Goal: Task Accomplishment & Management: Complete application form

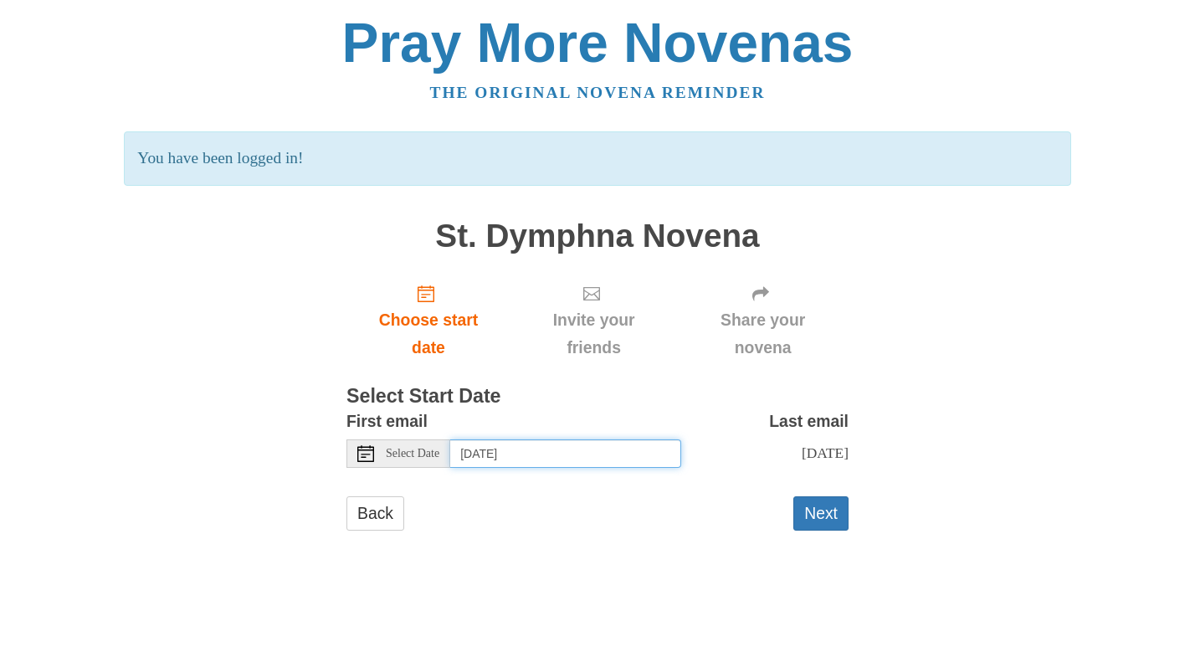
click at [506, 454] on input "Sunday, September 21st" at bounding box center [565, 453] width 231 height 28
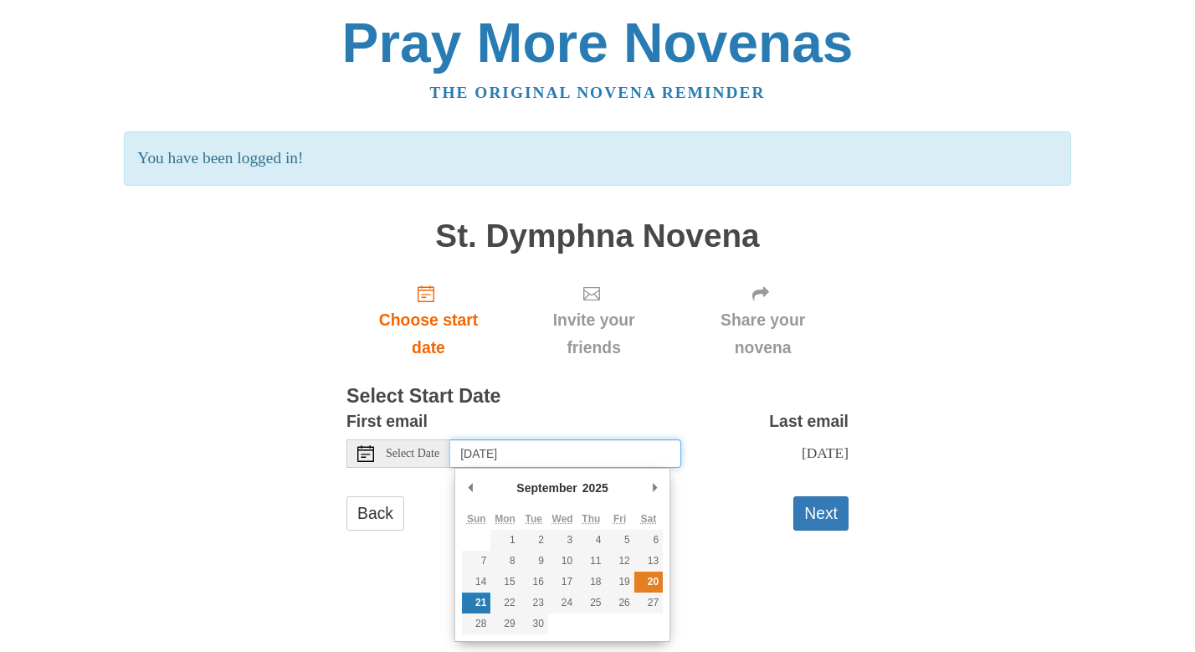
type input "Saturday, September 20th"
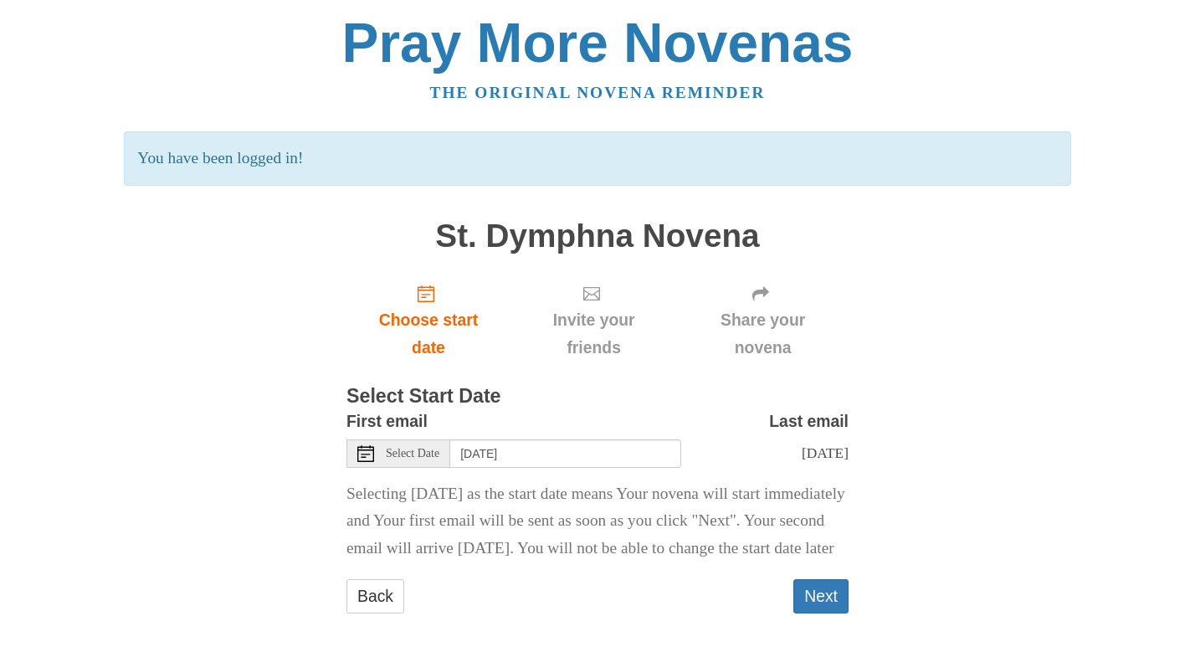
scroll to position [38, 0]
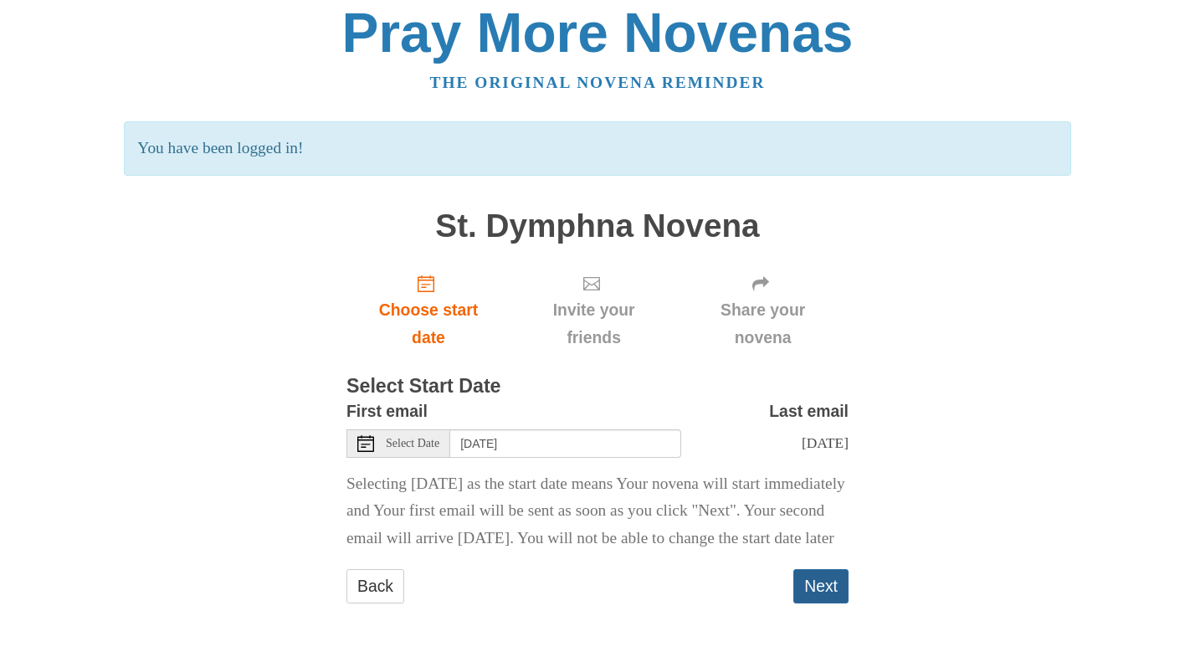
click at [824, 581] on button "Next" at bounding box center [820, 586] width 55 height 34
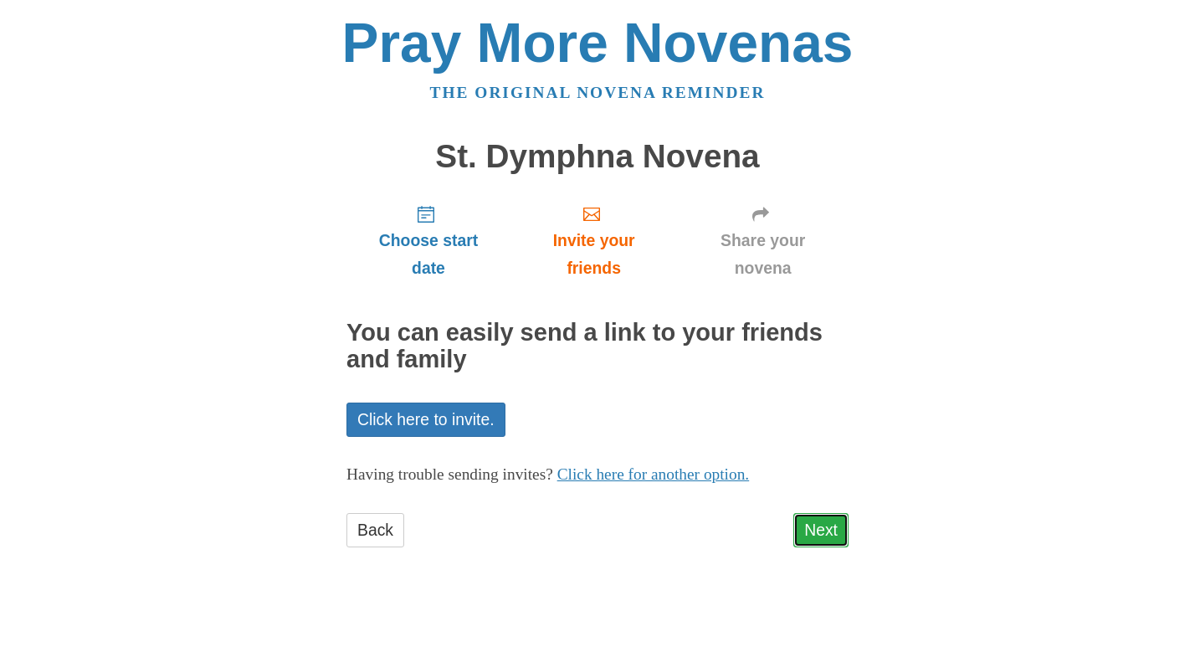
click at [820, 526] on link "Next" at bounding box center [820, 530] width 55 height 34
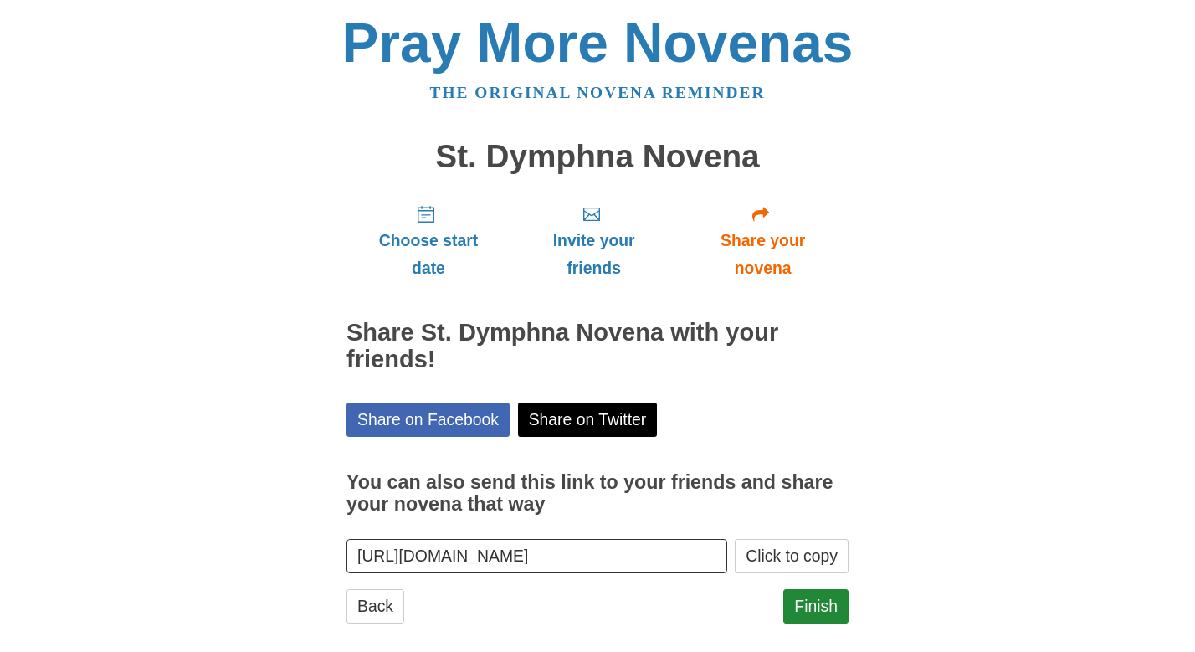
scroll to position [20, 0]
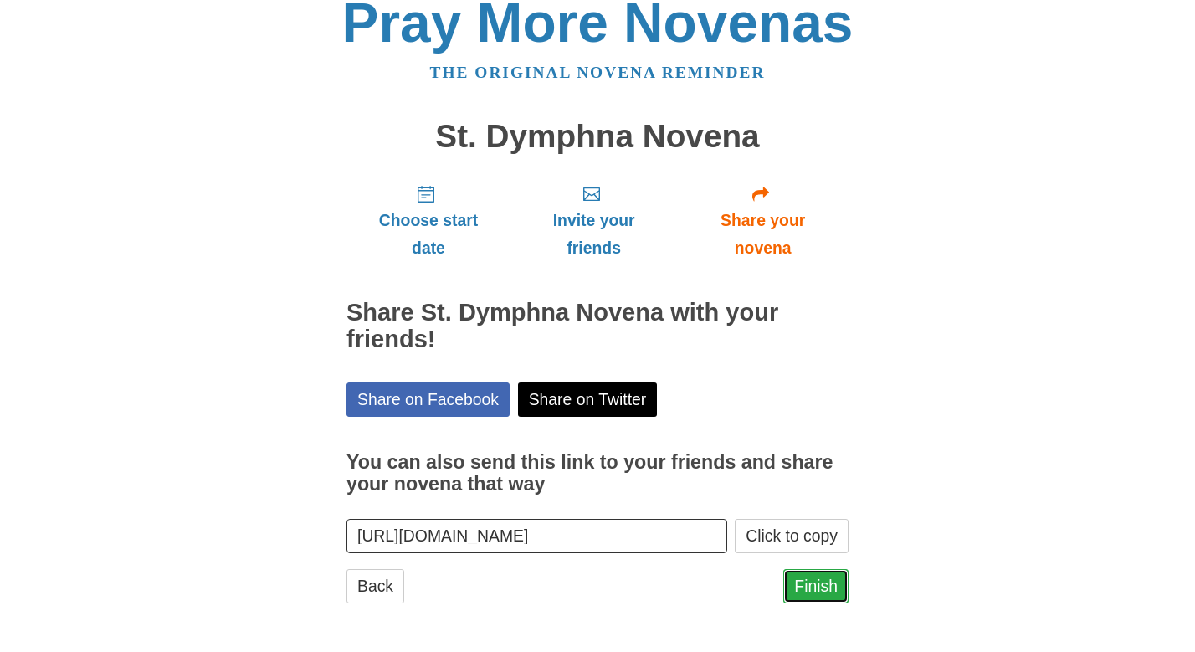
click at [810, 584] on link "Finish" at bounding box center [815, 586] width 65 height 34
